Goal: Book appointment/travel/reservation

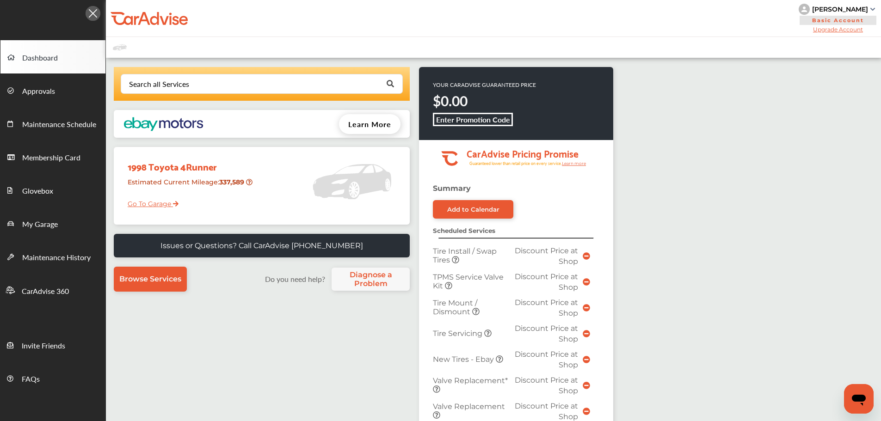
click at [137, 198] on link "Go To Garage" at bounding box center [150, 202] width 58 height 18
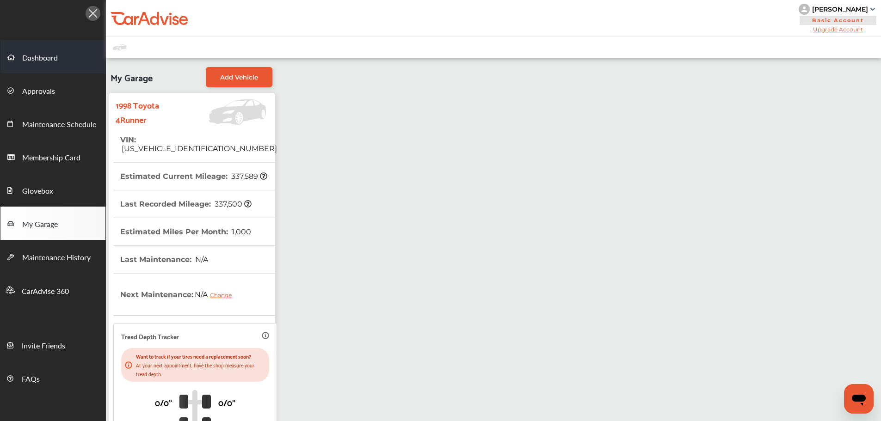
click at [30, 56] on span "Dashboard" at bounding box center [40, 58] width 36 height 12
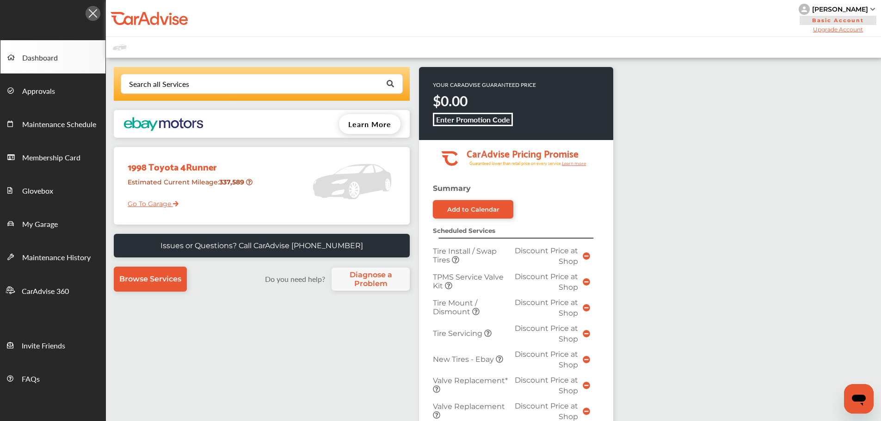
scroll to position [277, 0]
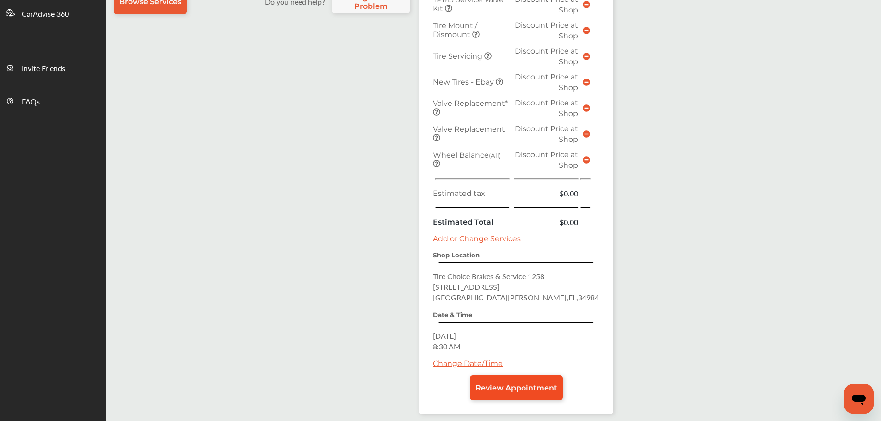
click at [524, 380] on link "Review Appointment" at bounding box center [516, 387] width 93 height 25
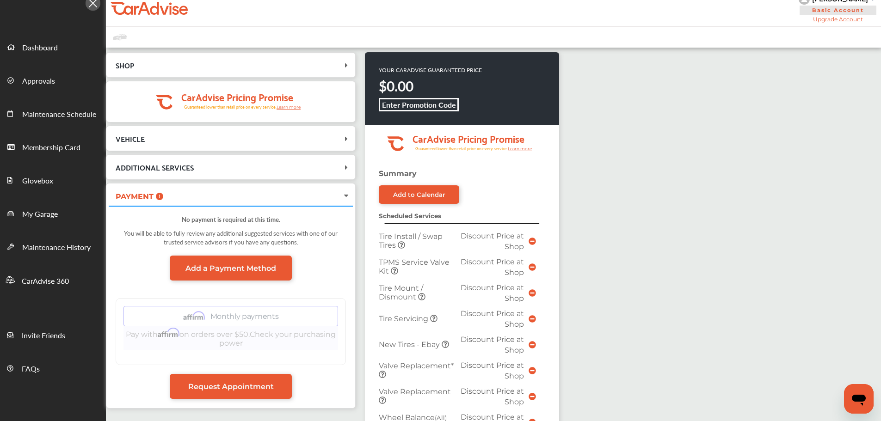
scroll to position [277, 0]
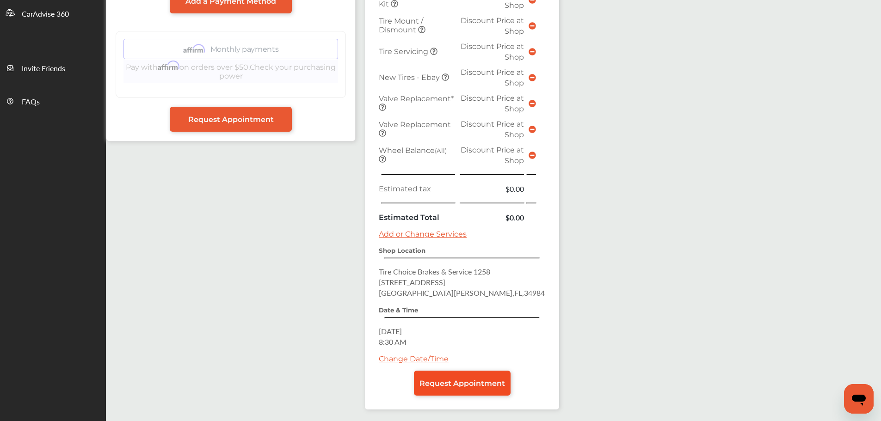
click at [488, 381] on span "Request Appointment" at bounding box center [462, 383] width 86 height 9
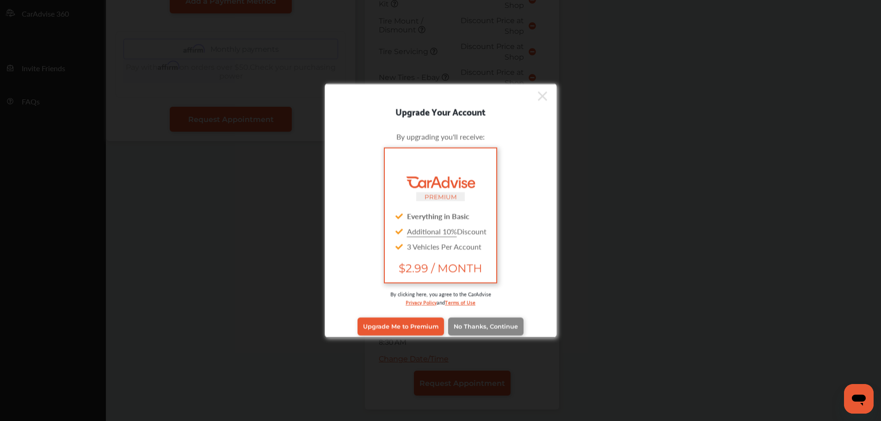
click at [459, 325] on span "No Thanks, Continue" at bounding box center [486, 326] width 64 height 7
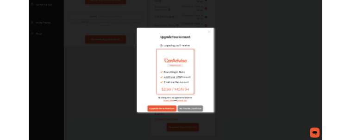
scroll to position [0, 0]
